Goal: Task Accomplishment & Management: Manage account settings

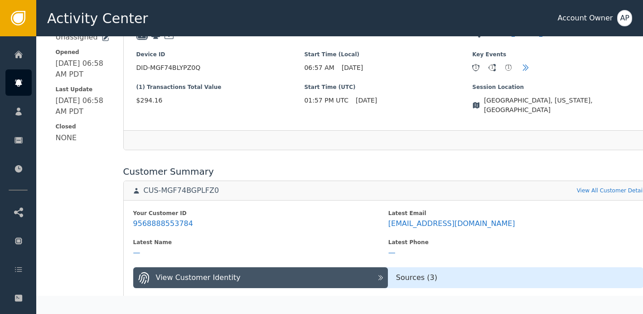
scroll to position [255, 0]
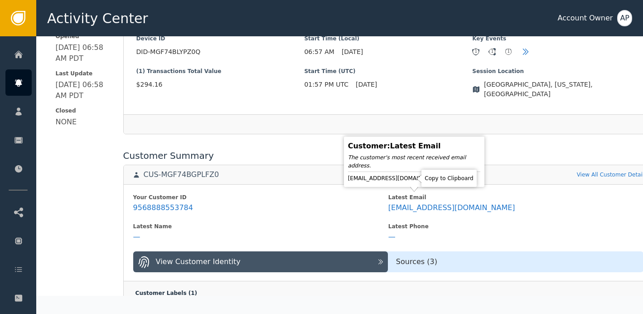
click at [446, 180] on icon at bounding box center [450, 178] width 9 height 9
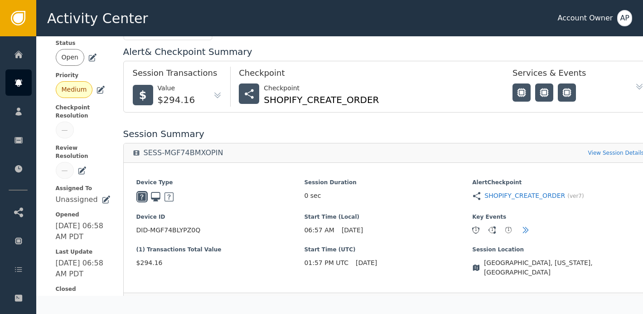
scroll to position [64, 0]
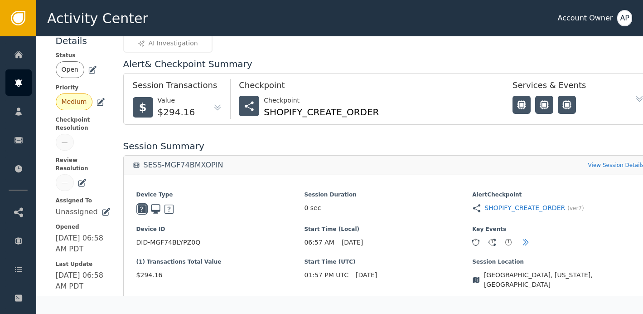
click at [92, 72] on icon at bounding box center [92, 69] width 9 height 9
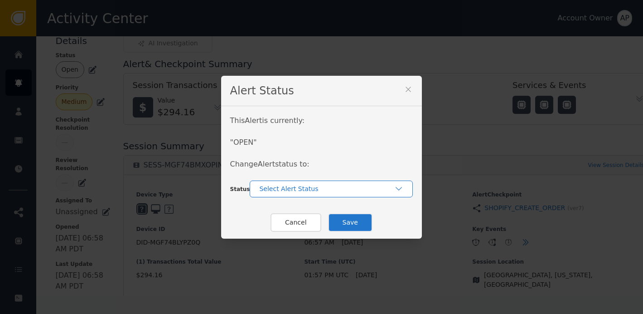
click at [291, 194] on div "Select Alert Status" at bounding box center [331, 188] width 163 height 17
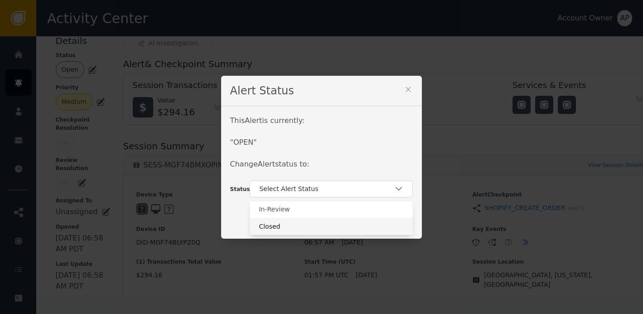
click at [291, 222] on div "Closed" at bounding box center [331, 227] width 145 height 10
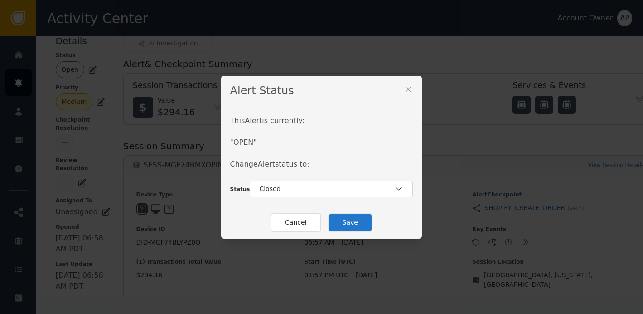
click at [339, 221] on button "Save" at bounding box center [350, 222] width 44 height 19
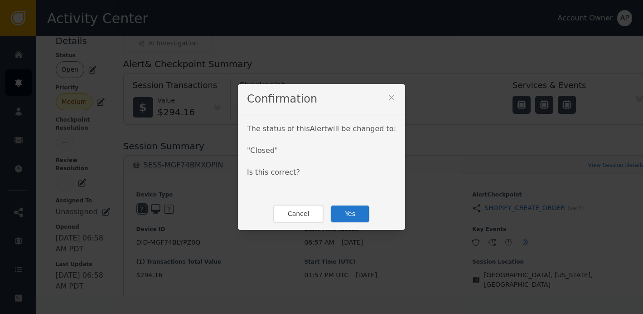
click at [348, 213] on button "Yes" at bounding box center [349, 213] width 39 height 19
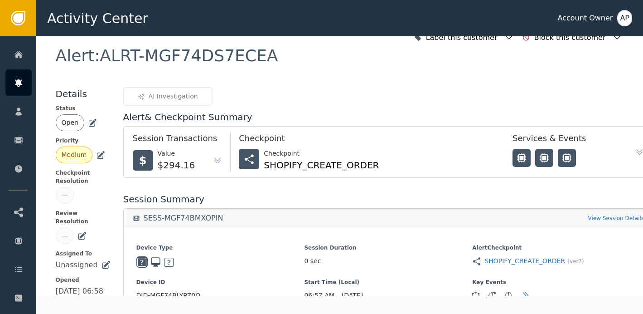
scroll to position [0, 0]
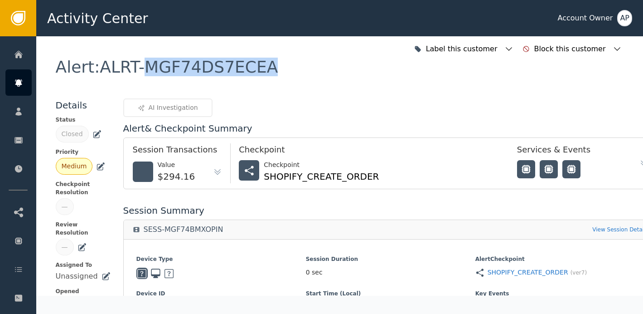
drag, startPoint x: 268, startPoint y: 64, endPoint x: 140, endPoint y: 64, distance: 127.8
click at [140, 64] on div "Alert : ALRT-MGF74DS7ECEA" at bounding box center [340, 78] width 568 height 39
copy div "MGF74DS7ECEA"
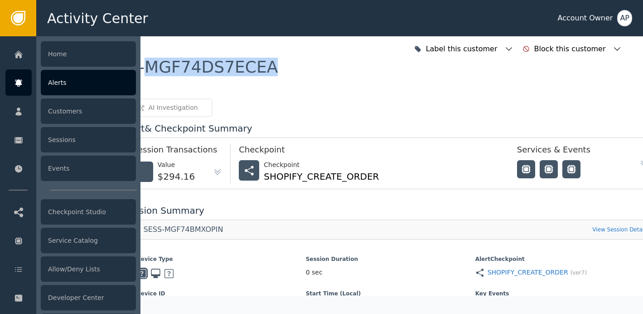
click at [64, 87] on div "Alerts" at bounding box center [88, 82] width 95 height 25
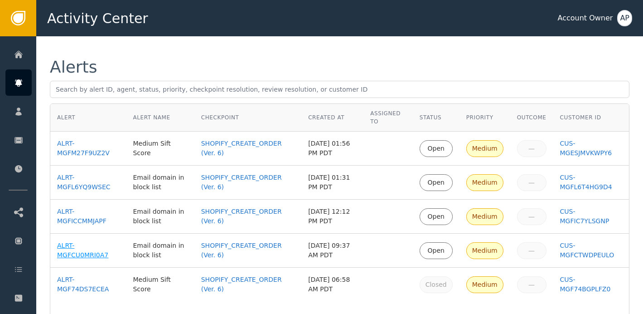
click at [79, 256] on div "ALRT-MGFCU0MRI0A7" at bounding box center [88, 250] width 62 height 19
